Goal: Information Seeking & Learning: Understand process/instructions

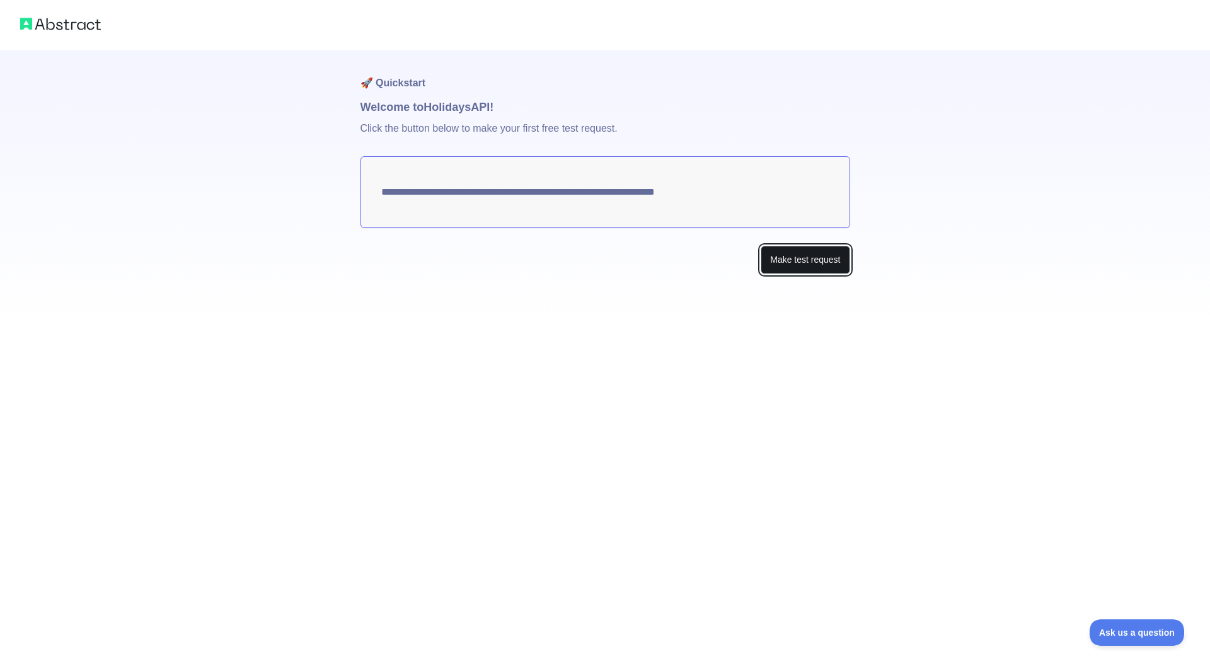
click at [818, 268] on button "Make test request" at bounding box center [805, 260] width 89 height 28
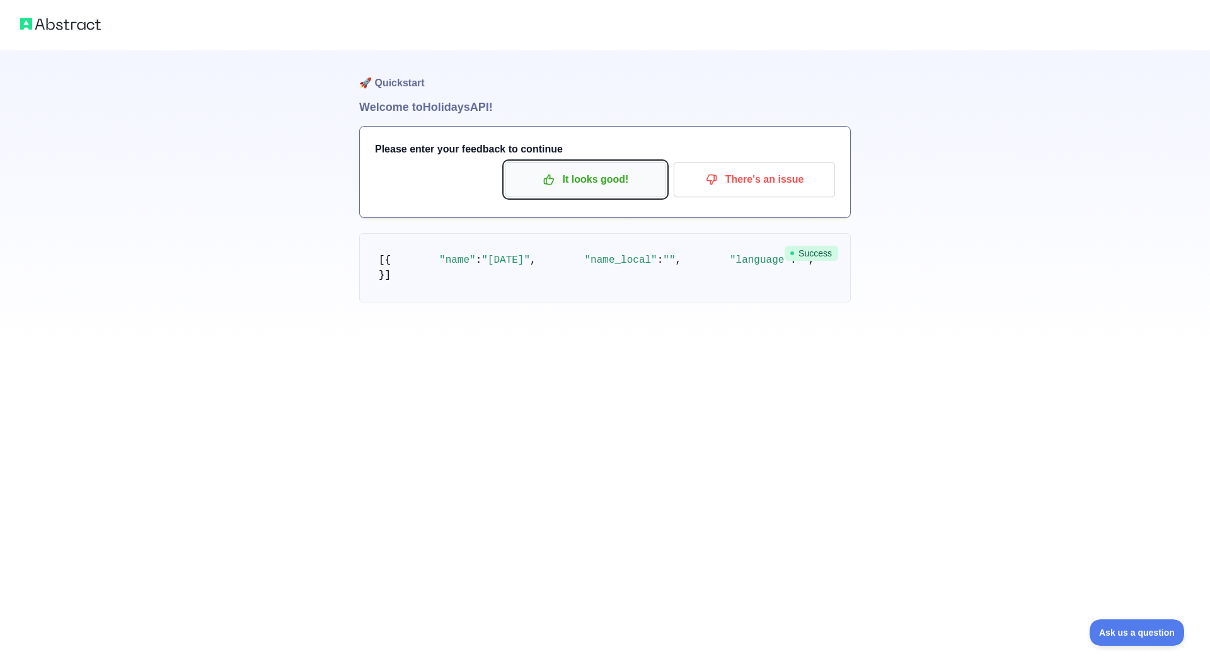
click at [633, 182] on p "It looks good!" at bounding box center [585, 179] width 142 height 21
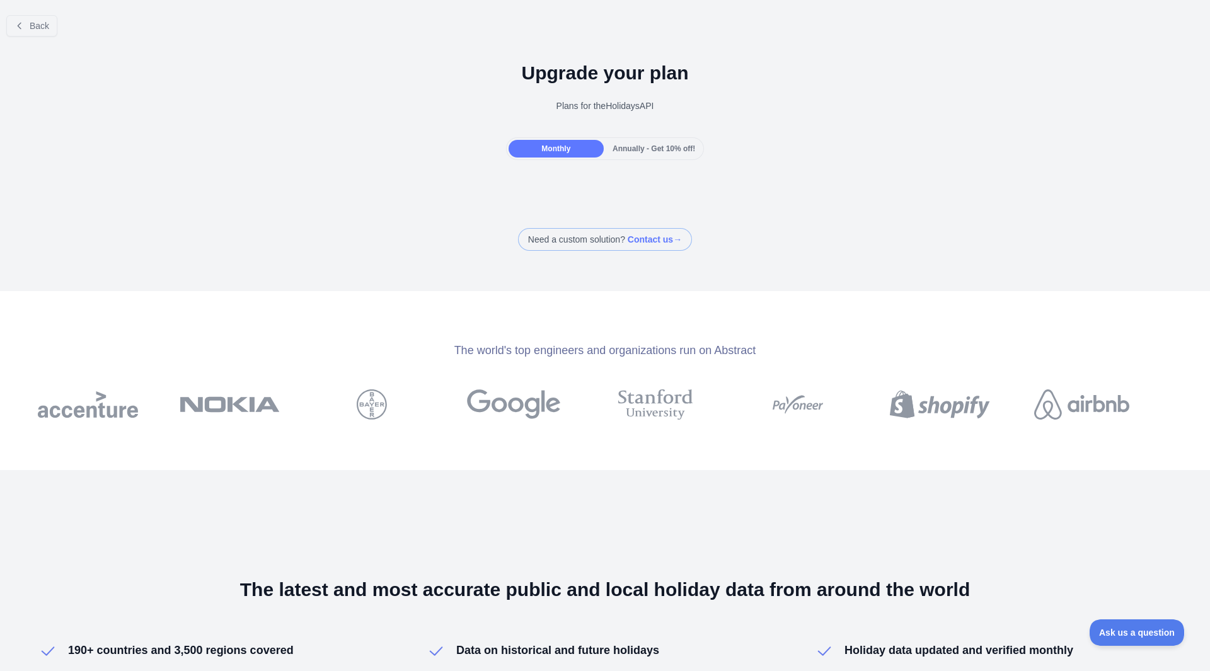
click at [39, 38] on div "Back" at bounding box center [605, 26] width 1210 height 42
click at [40, 32] on button "Back" at bounding box center [31, 25] width 51 height 21
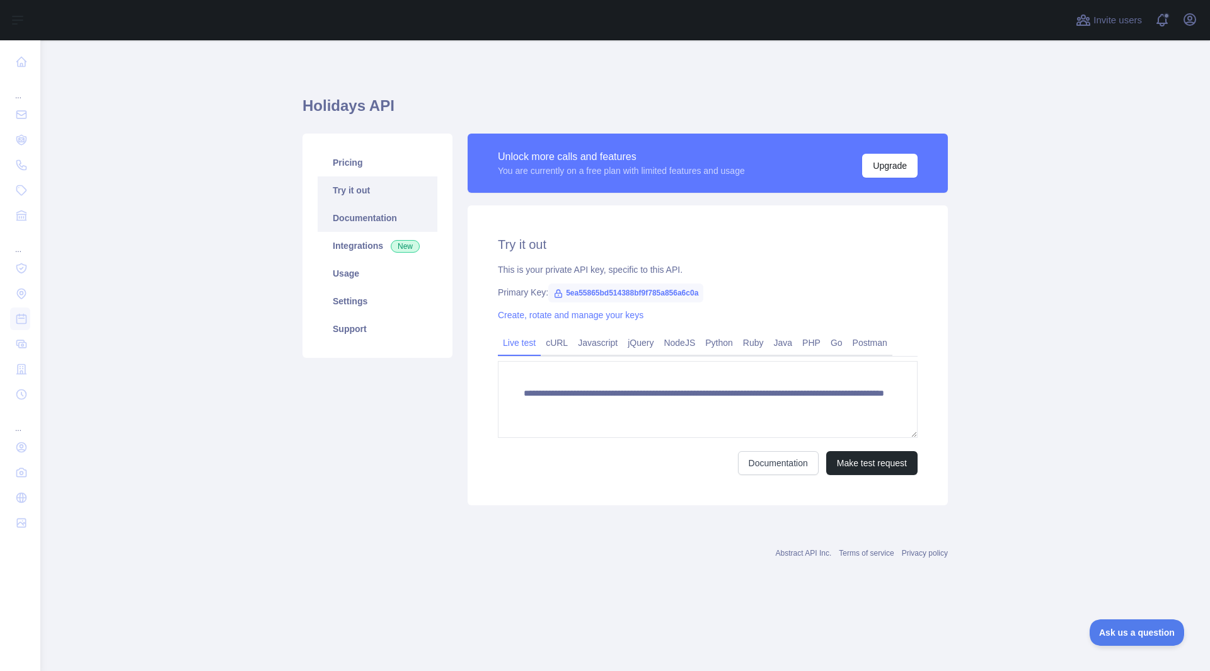
click at [386, 217] on link "Documentation" at bounding box center [378, 218] width 120 height 28
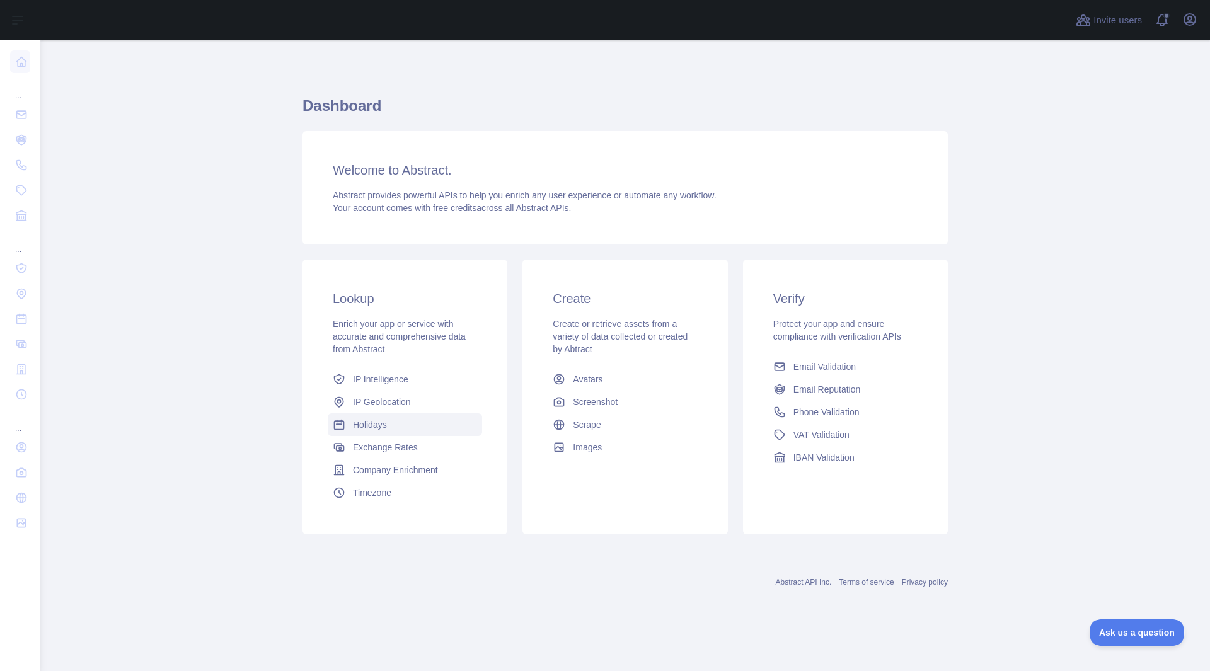
click at [399, 419] on link "Holidays" at bounding box center [405, 424] width 154 height 23
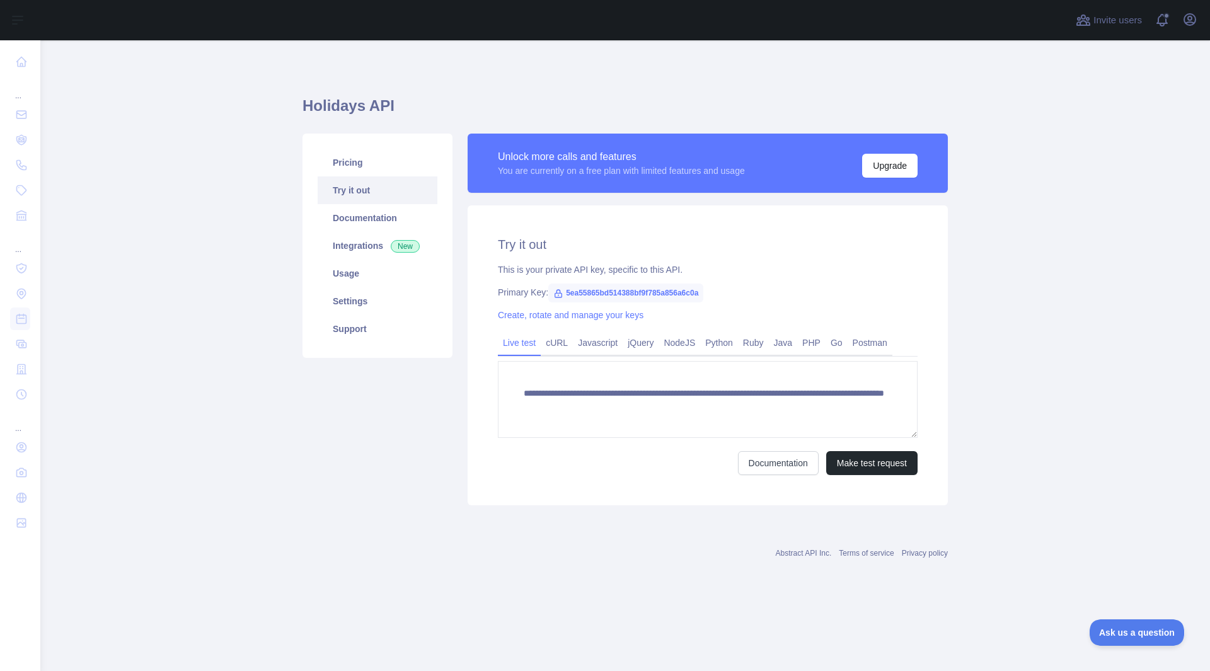
click at [577, 291] on span "5ea55865bd514388bf9f785a856a6c0a" at bounding box center [625, 293] width 155 height 19
click at [640, 286] on span "5ea55865bd514388bf9f785a856a6c0a" at bounding box center [625, 293] width 155 height 19
click at [640, 291] on span "5ea55865bd514388bf9f785a856a6c0a" at bounding box center [625, 293] width 155 height 19
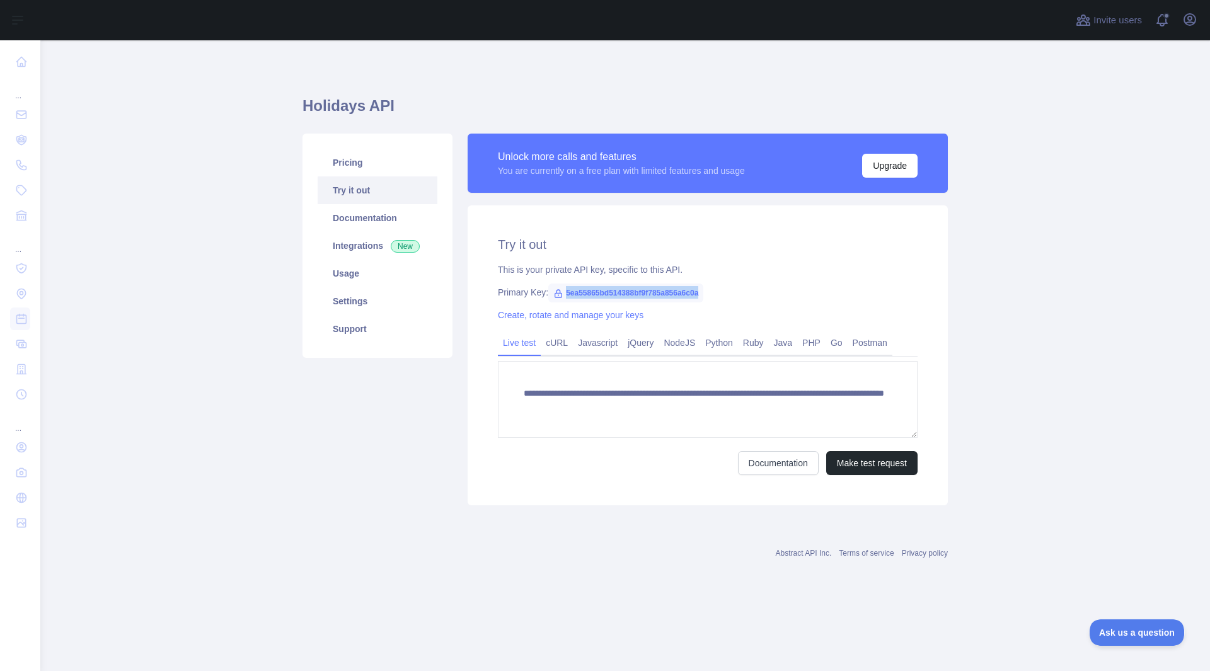
click at [640, 291] on span "5ea55865bd514388bf9f785a856a6c0a" at bounding box center [625, 293] width 155 height 19
copy span "5ea55865bd514388bf9f785a856a6c0a"
click at [396, 226] on link "Documentation" at bounding box center [378, 218] width 120 height 28
